Goal: Use online tool/utility: Utilize a website feature to perform a specific function

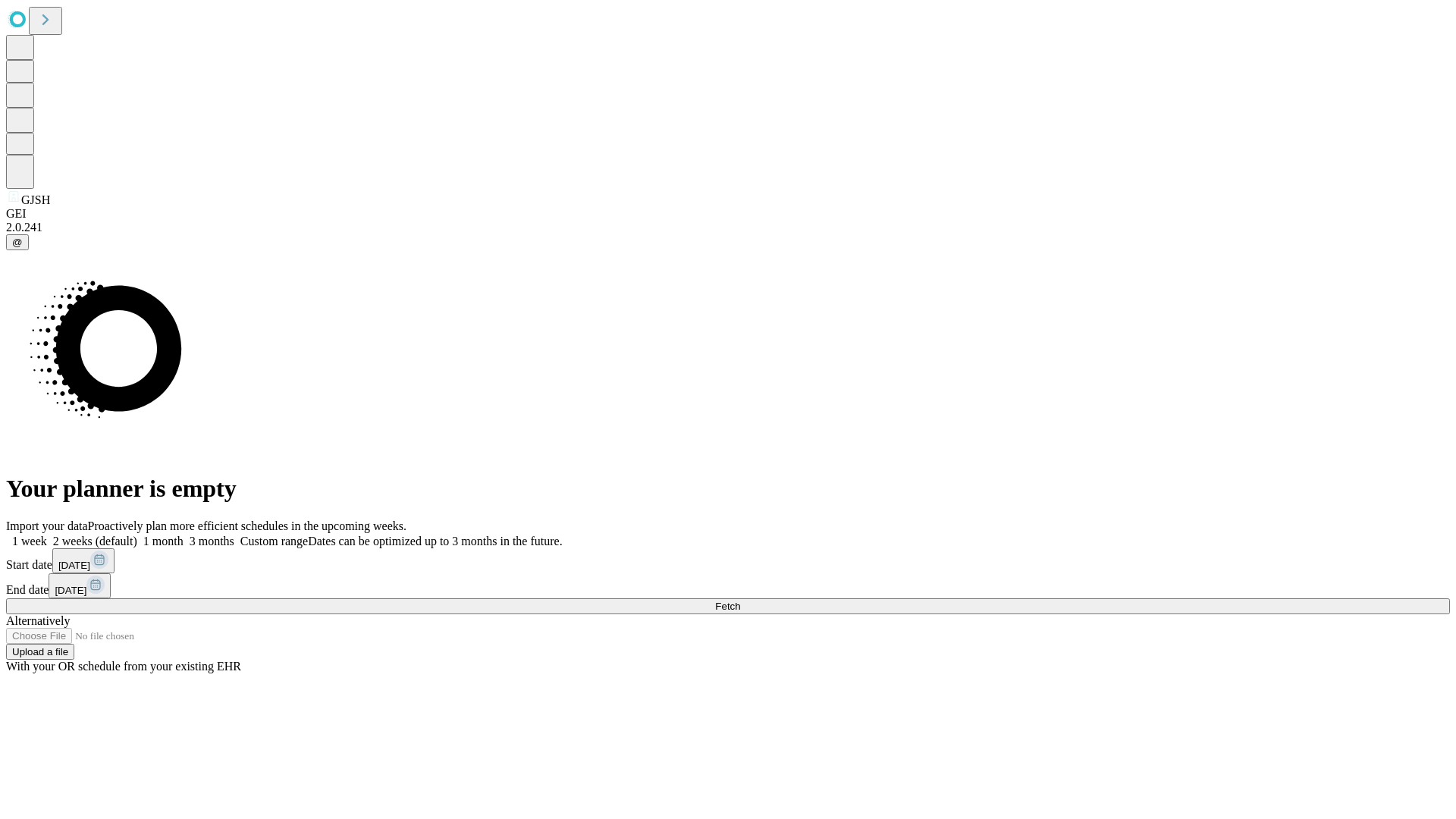
click at [740, 600] on span "Fetch" at bounding box center [728, 606] width 25 height 12
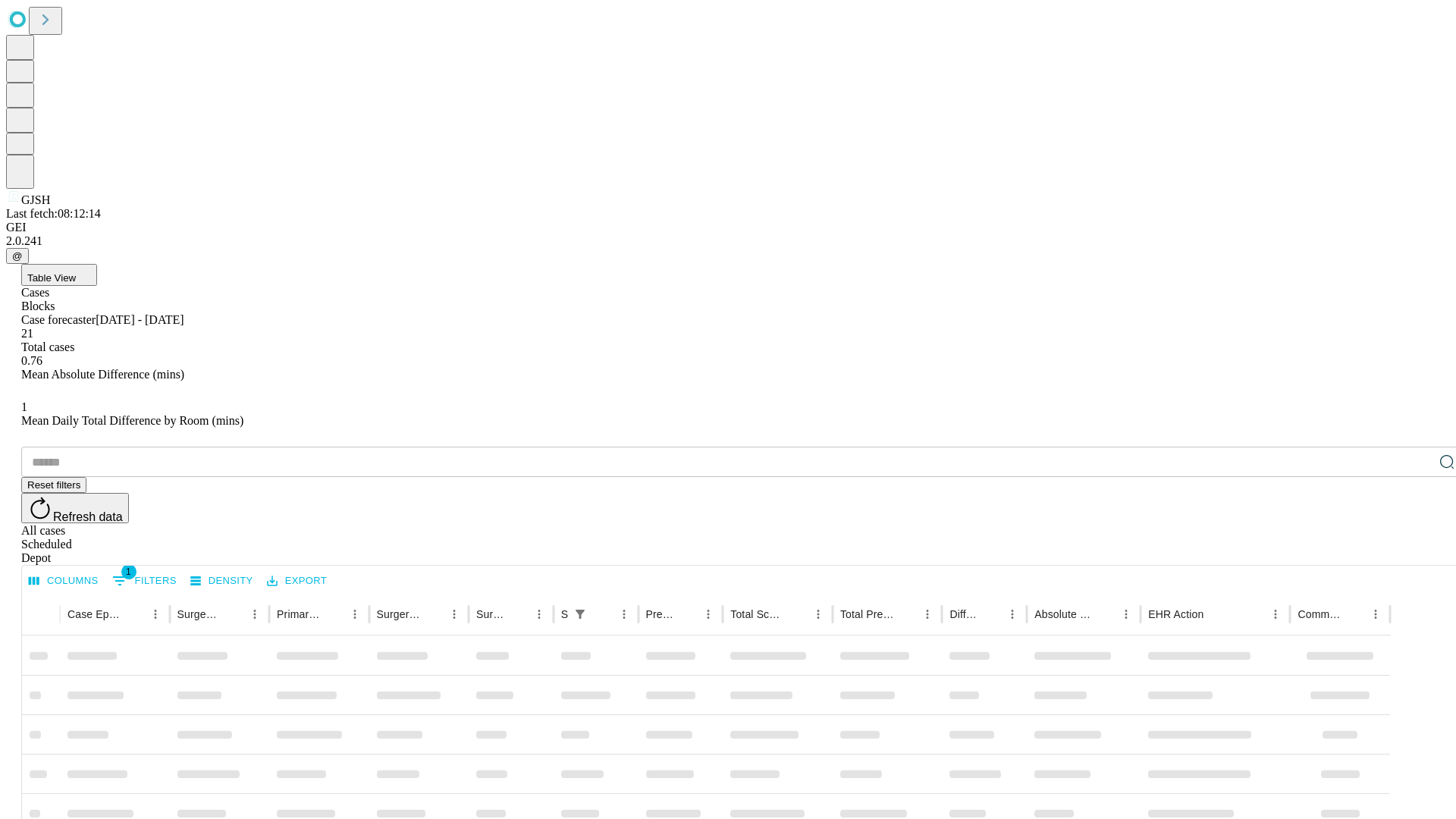
click at [76, 273] on span "Table View" at bounding box center [51, 278] width 48 height 12
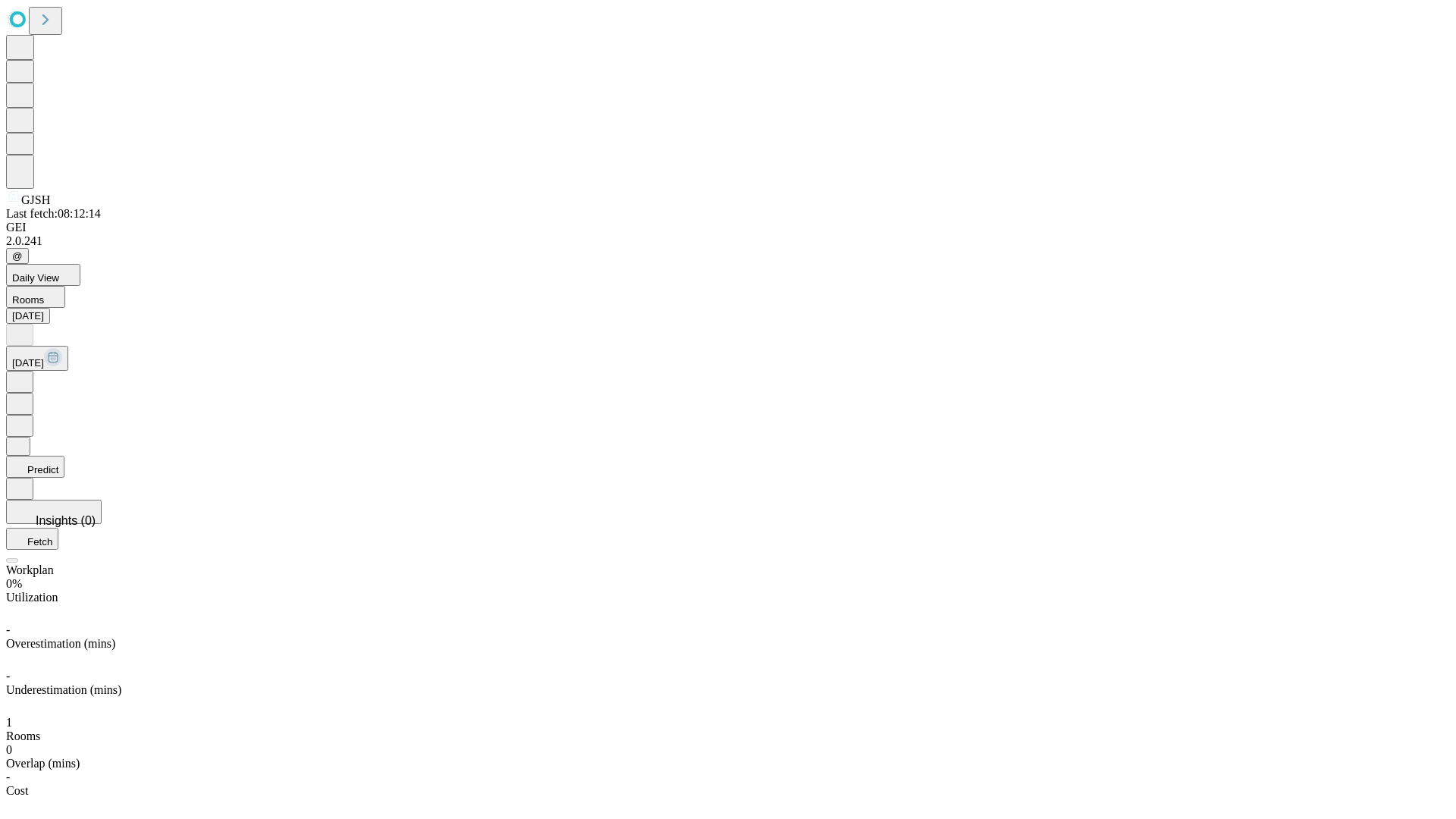
click at [65, 456] on button "Predict" at bounding box center [34, 467] width 58 height 22
